Goal: Navigation & Orientation: Find specific page/section

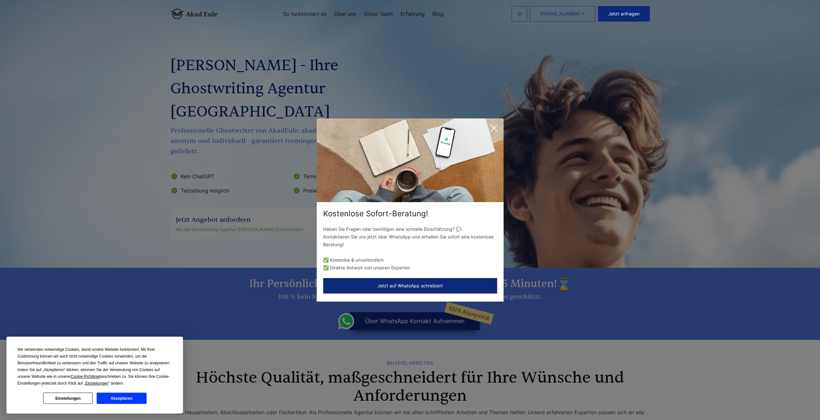
click at [498, 130] on icon at bounding box center [493, 128] width 13 height 13
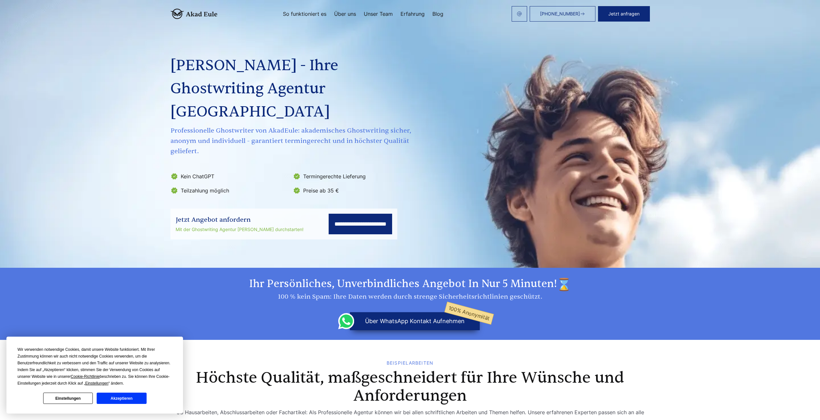
click at [415, 14] on link "Erfahrung" at bounding box center [412, 13] width 24 height 5
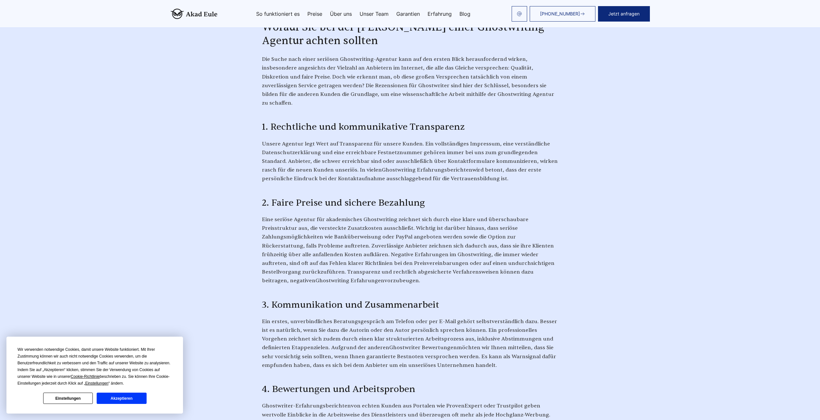
scroll to position [451, 0]
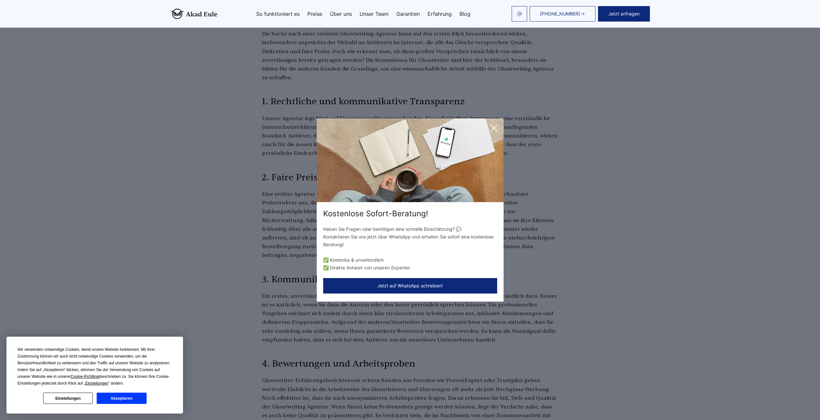
click at [496, 124] on icon at bounding box center [493, 128] width 13 height 13
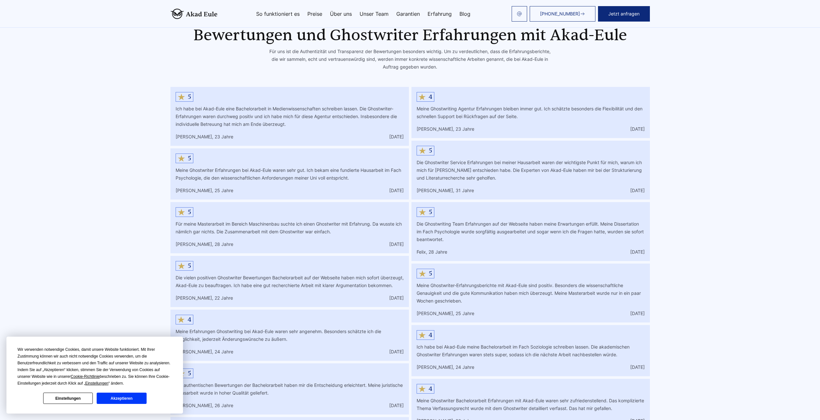
scroll to position [2898, 0]
